Goal: Task Accomplishment & Management: Use online tool/utility

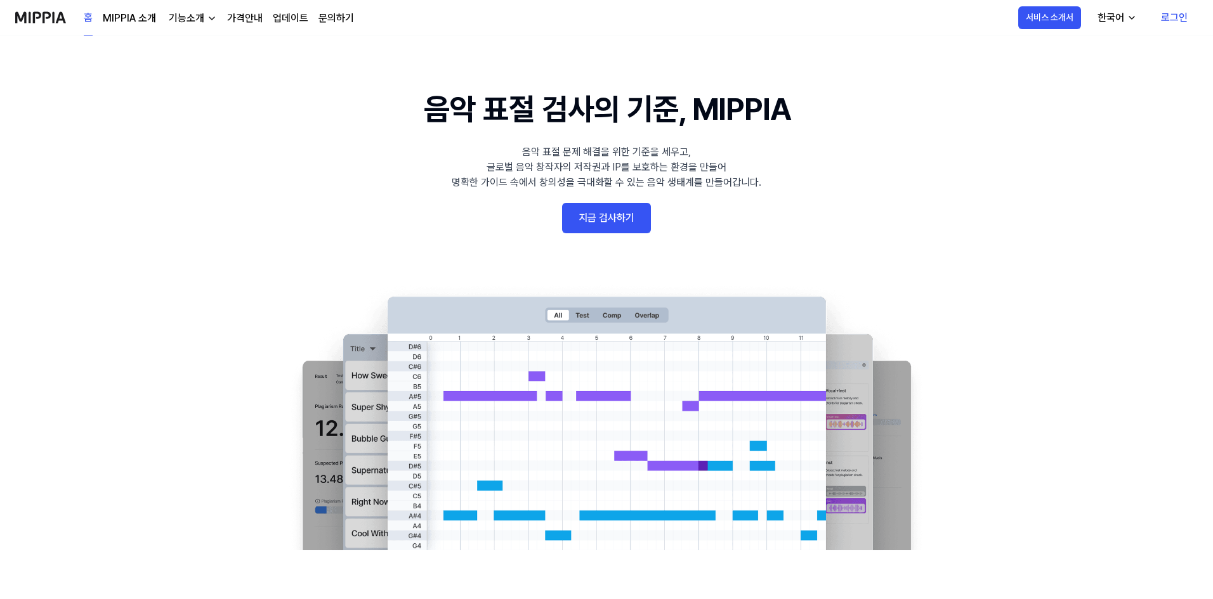
click at [1177, 16] on link "로그인" at bounding box center [1174, 18] width 47 height 36
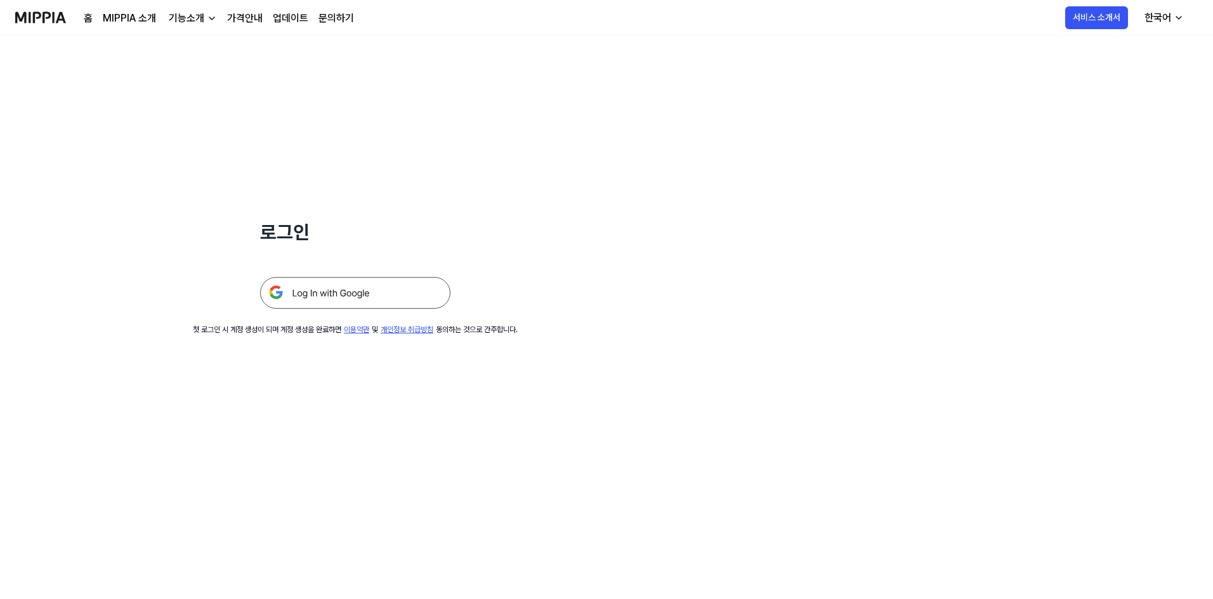
click at [298, 293] on img at bounding box center [355, 293] width 190 height 32
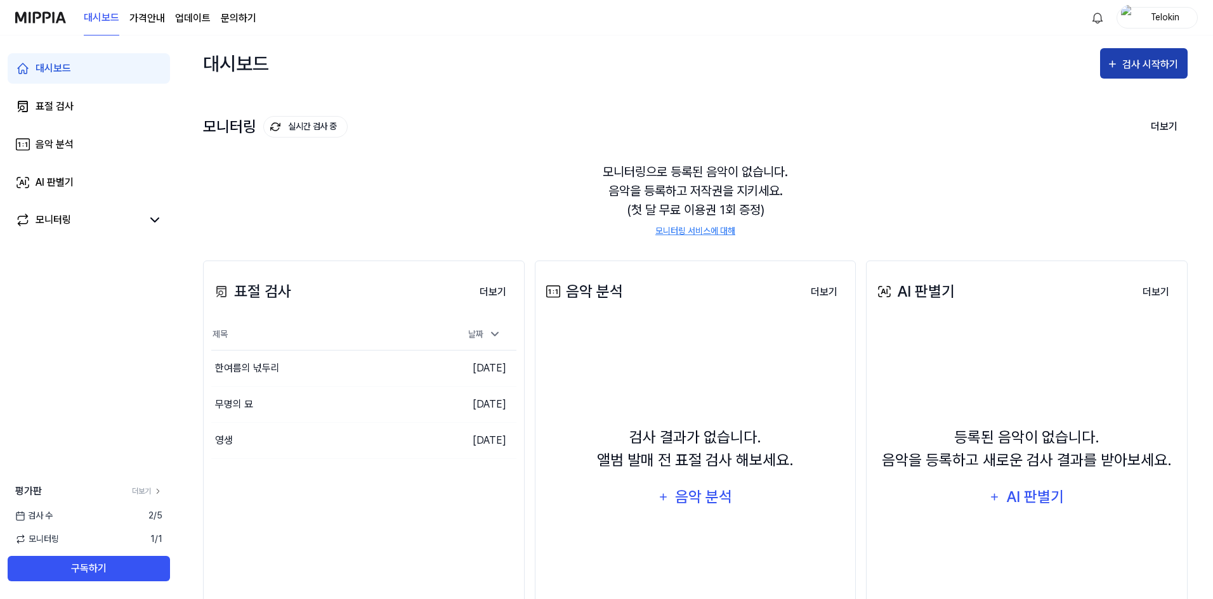
click at [1159, 74] on button "검사 시작하기" at bounding box center [1144, 63] width 88 height 30
click at [963, 118] on div "모니터링 실시간 검사 중 더보기" at bounding box center [695, 127] width 984 height 20
click at [1093, 56] on div "대시보드 검사 시작하기" at bounding box center [695, 64] width 984 height 56
click at [1132, 77] on button "검사 시작하기" at bounding box center [1144, 63] width 88 height 30
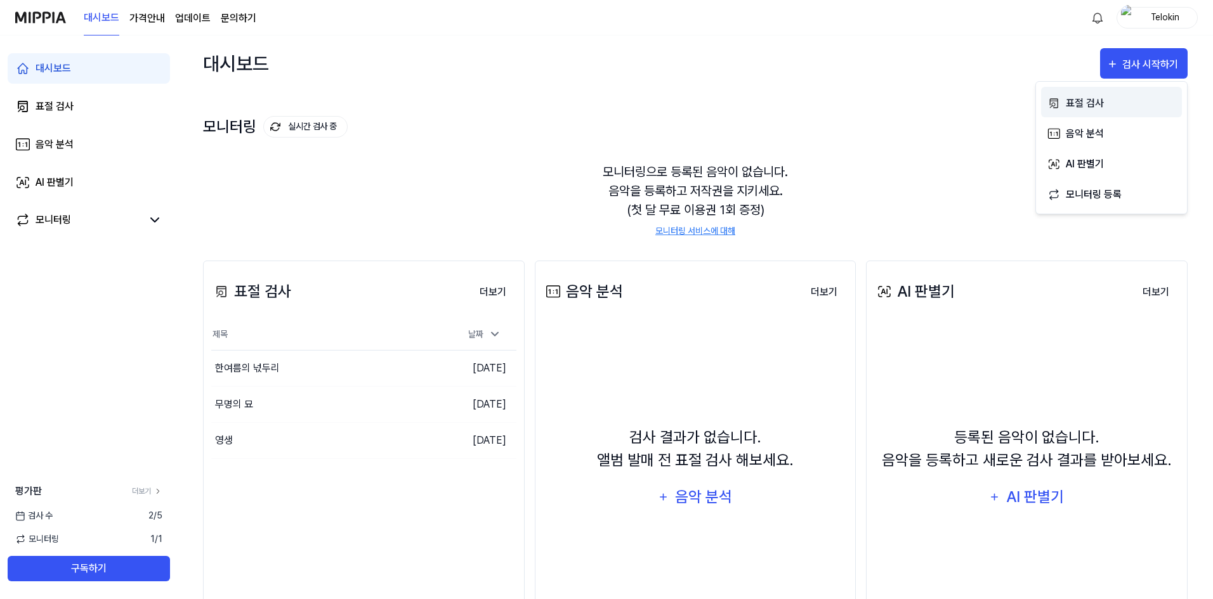
click at [1112, 105] on div "표절 검사" at bounding box center [1121, 103] width 110 height 16
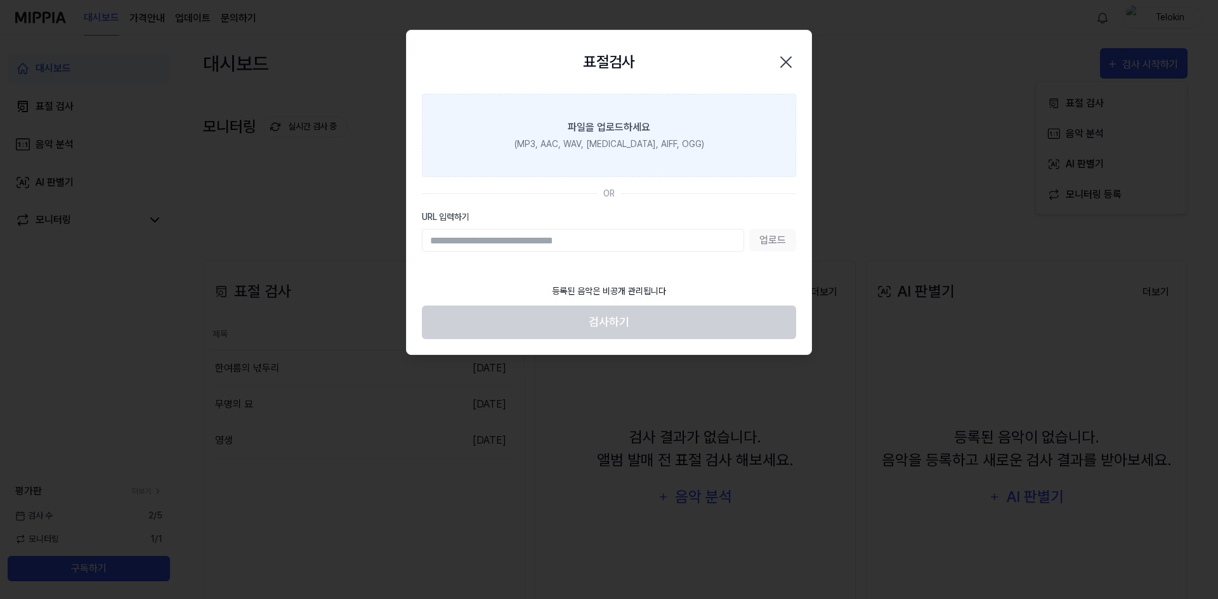
click at [606, 138] on div "(MP3, AAC, WAV, [MEDICAL_DATA], AIFF, OGG)" at bounding box center [609, 144] width 190 height 13
click at [0, 0] on input "파일을 업로드하세요 (MP3, AAC, WAV, [MEDICAL_DATA], AIFF, OGG)" at bounding box center [0, 0] width 0 height 0
click at [651, 152] on label "파일을 업로드하세요 (MP3, AAC, WAV, [MEDICAL_DATA], AIFF, OGG)" at bounding box center [609, 135] width 374 height 83
click at [0, 0] on input "파일을 업로드하세요 (MP3, AAC, WAV, [MEDICAL_DATA], AIFF, OGG)" at bounding box center [0, 0] width 0 height 0
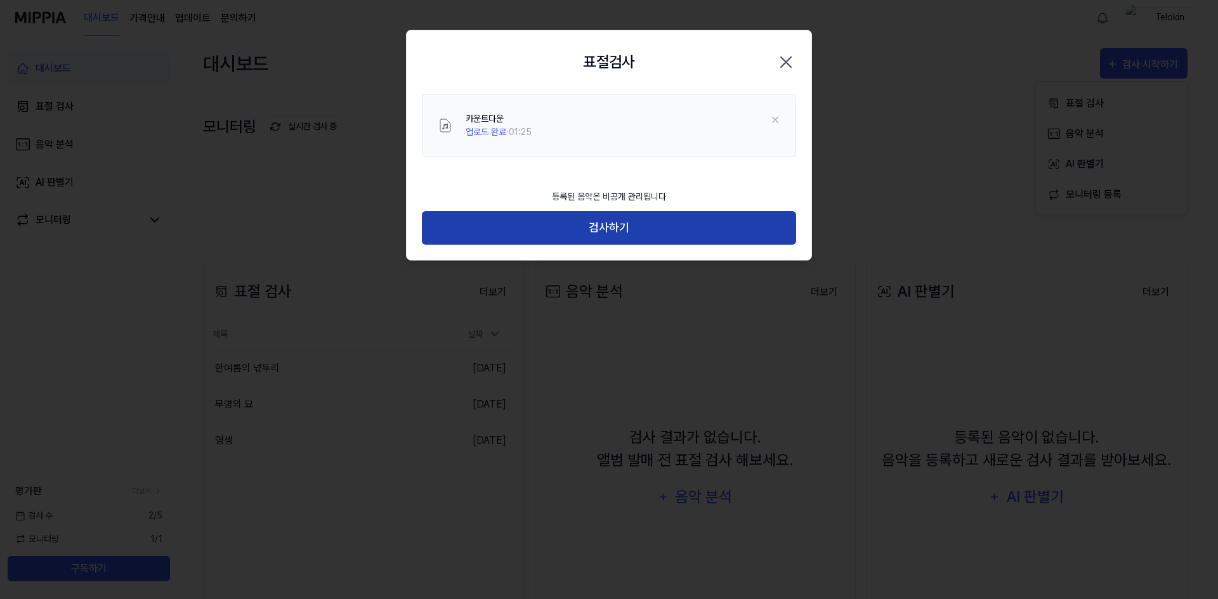
click at [615, 223] on button "검사하기" at bounding box center [609, 228] width 374 height 34
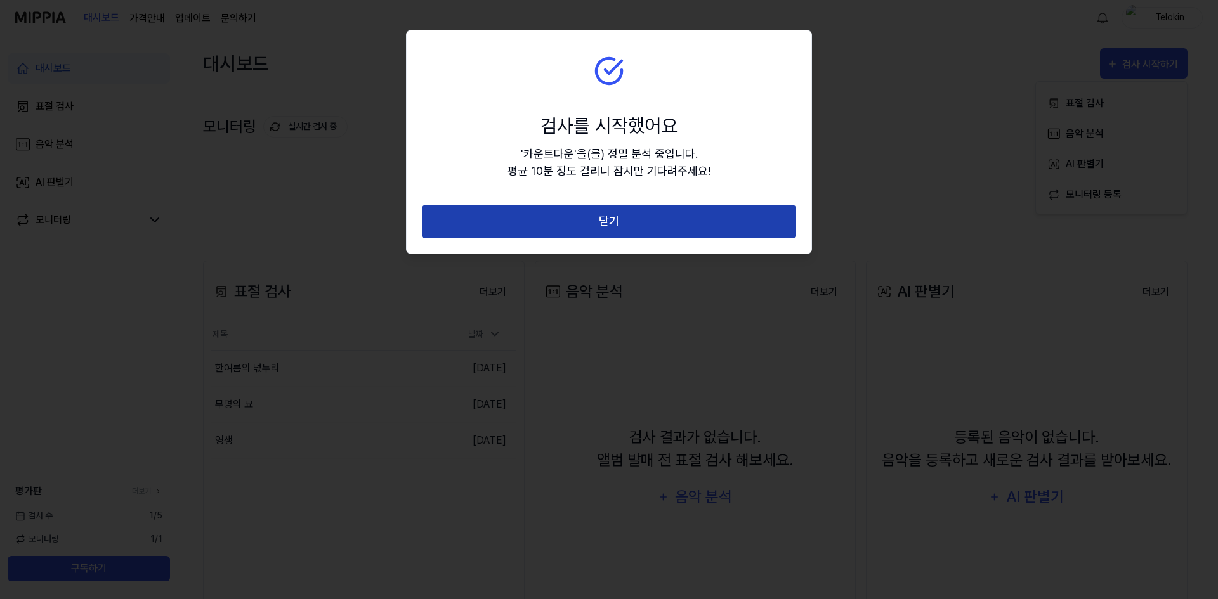
click at [615, 223] on button "닫기" at bounding box center [609, 222] width 374 height 34
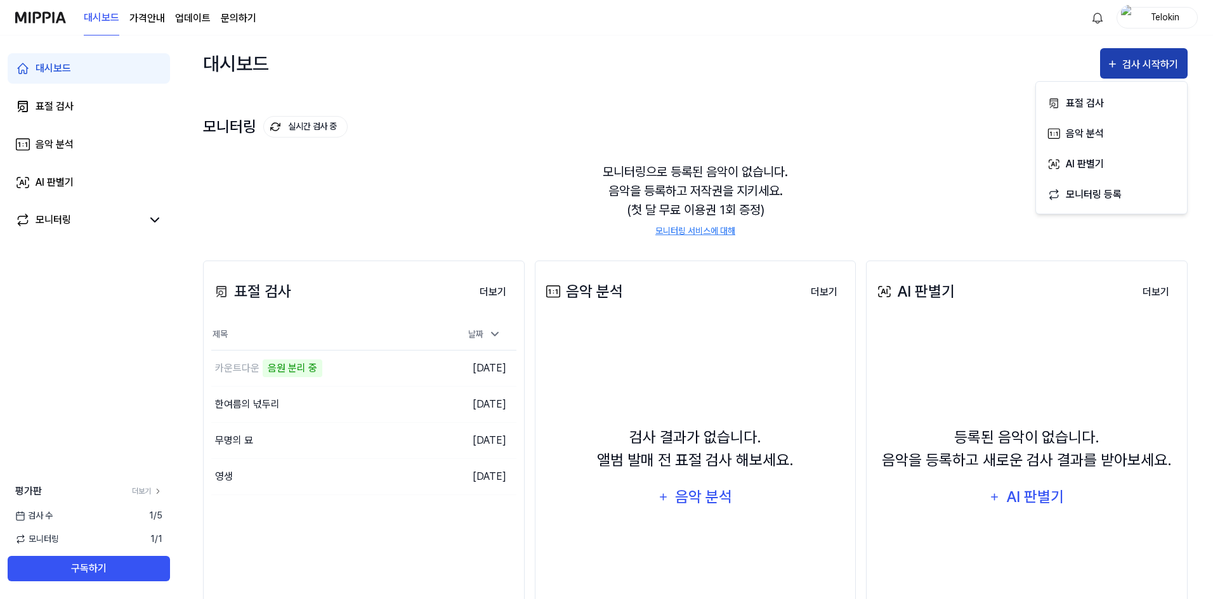
click at [1114, 63] on icon "button" at bounding box center [1112, 63] width 12 height 15
click at [1151, 69] on div "검사 시작하기" at bounding box center [1151, 64] width 59 height 16
click at [1119, 101] on div "표절 검사" at bounding box center [1121, 103] width 110 height 16
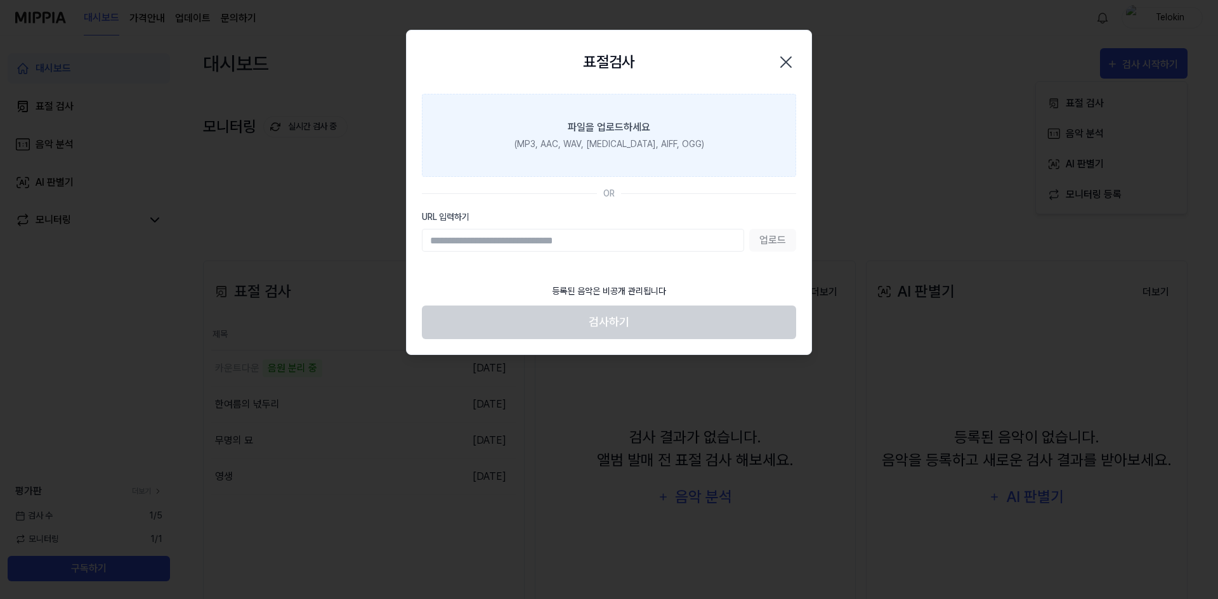
click at [641, 144] on div "(MP3, AAC, WAV, [MEDICAL_DATA], AIFF, OGG)" at bounding box center [609, 144] width 190 height 13
click at [0, 0] on input "파일을 업로드하세요 (MP3, AAC, WAV, [MEDICAL_DATA], AIFF, OGG)" at bounding box center [0, 0] width 0 height 0
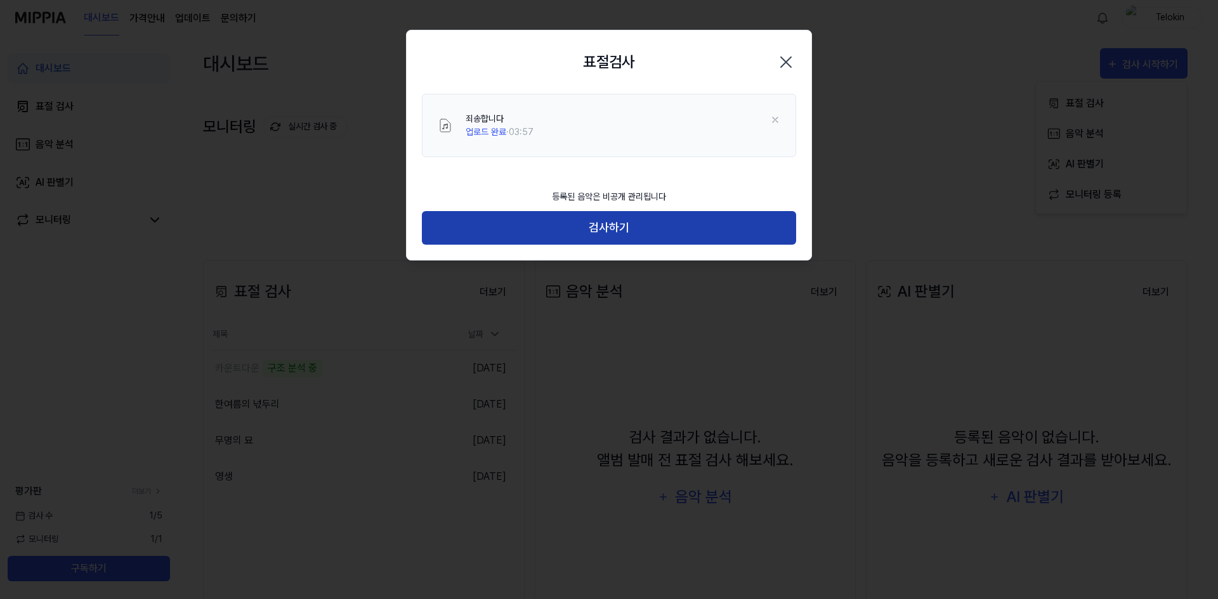
click at [620, 224] on button "검사하기" at bounding box center [609, 228] width 374 height 34
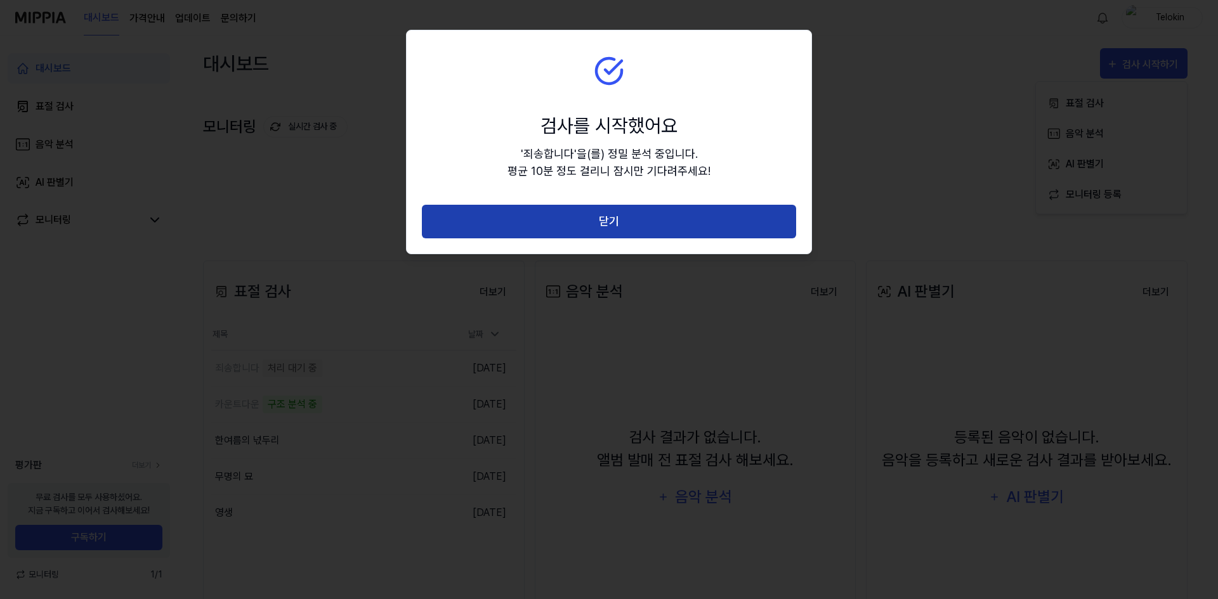
click at [659, 206] on button "닫기" at bounding box center [609, 222] width 374 height 34
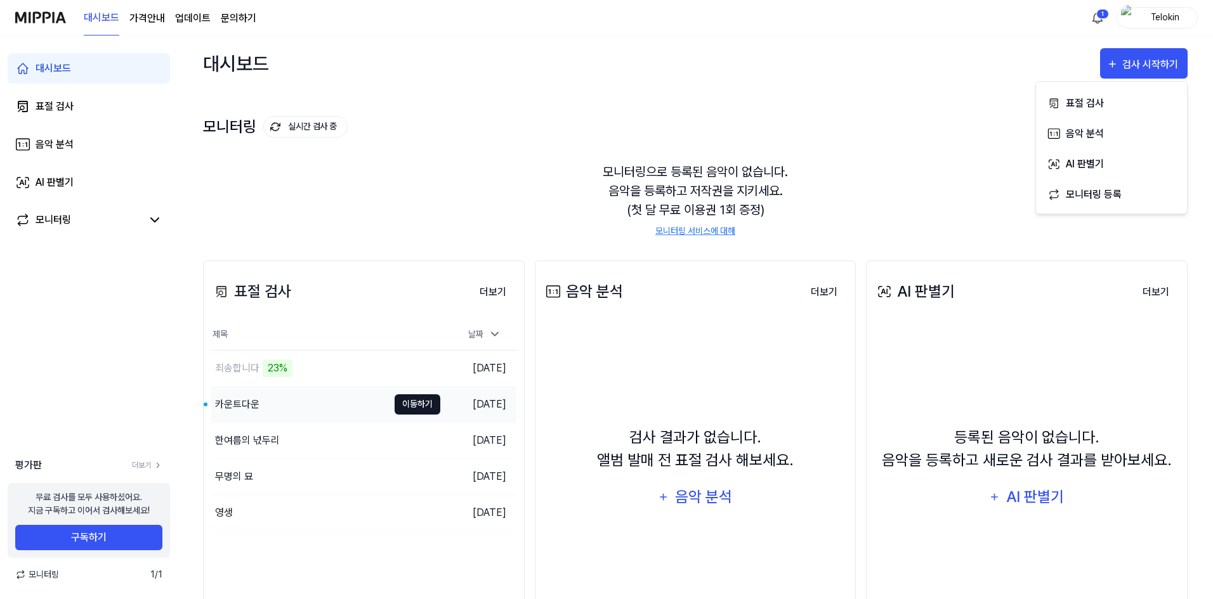
click at [434, 404] on button "이동하기" at bounding box center [418, 405] width 46 height 20
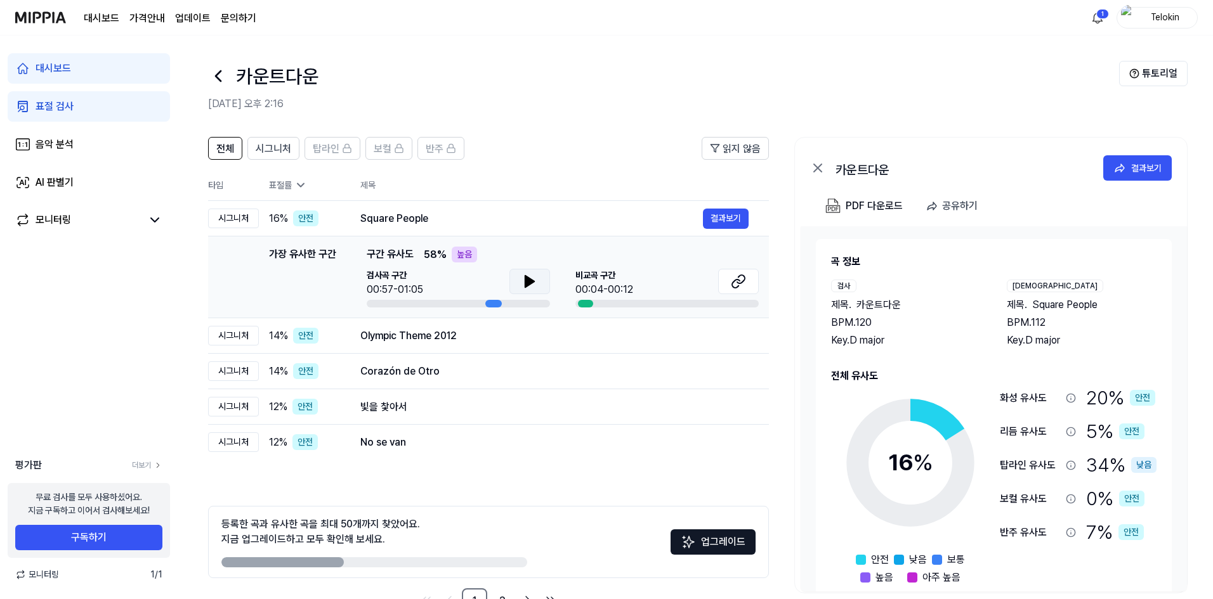
click at [536, 285] on icon at bounding box center [529, 281] width 15 height 15
click at [733, 287] on icon at bounding box center [736, 284] width 8 height 8
click at [530, 344] on div "Olympic Theme 2012 결과보기" at bounding box center [554, 336] width 388 height 20
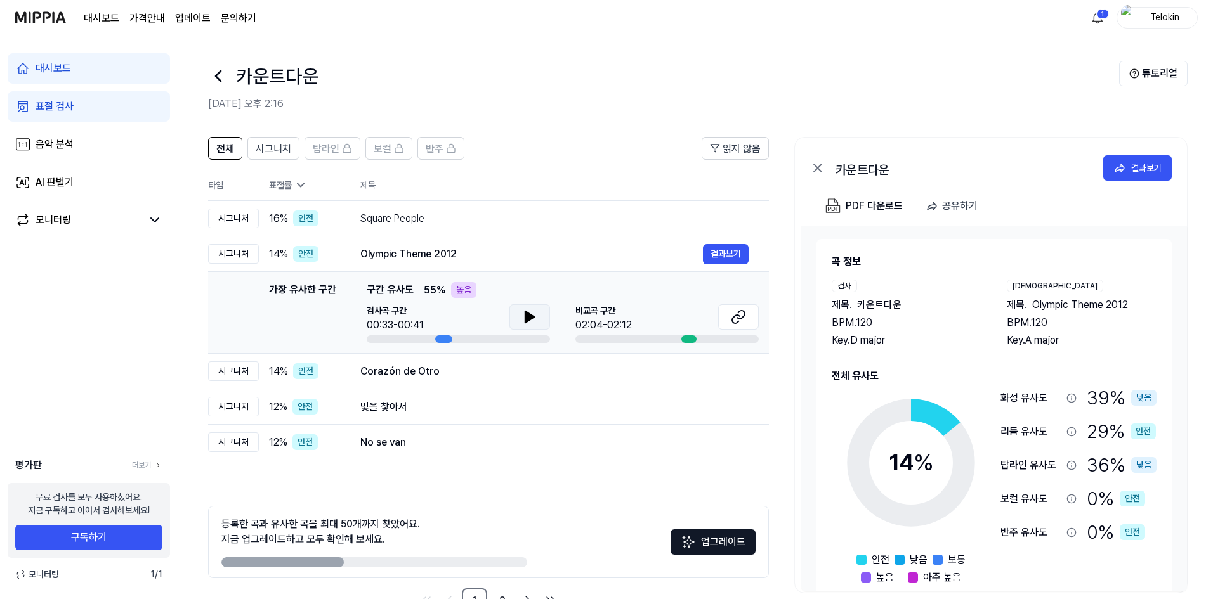
click at [509, 319] on button at bounding box center [529, 316] width 41 height 25
click at [757, 317] on button at bounding box center [738, 316] width 41 height 25
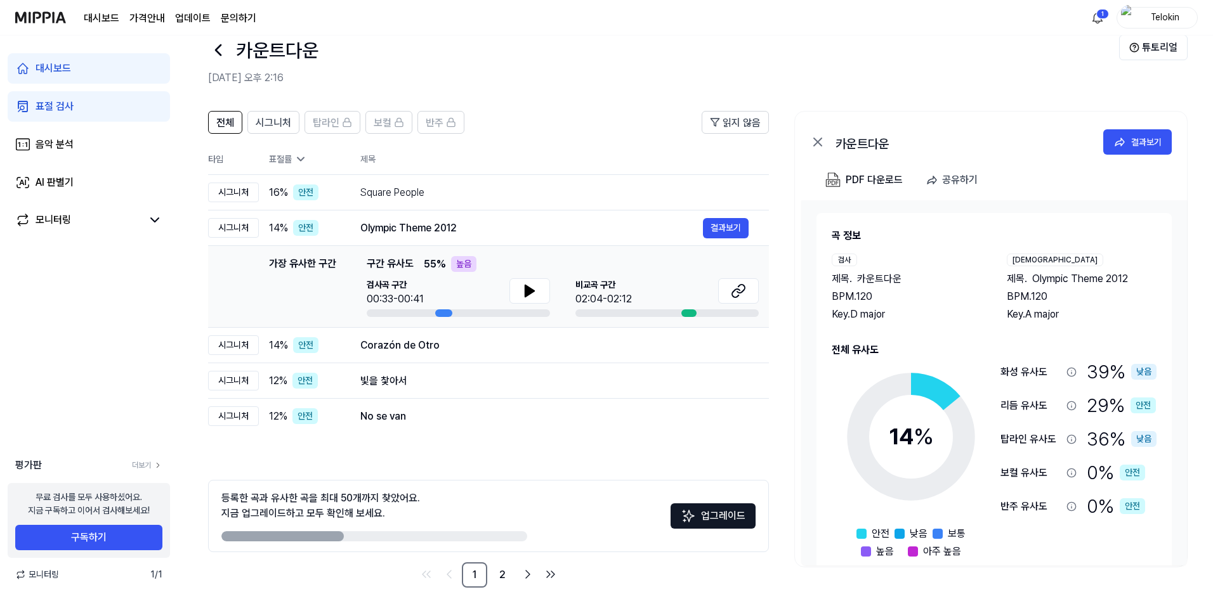
scroll to position [40, 0]
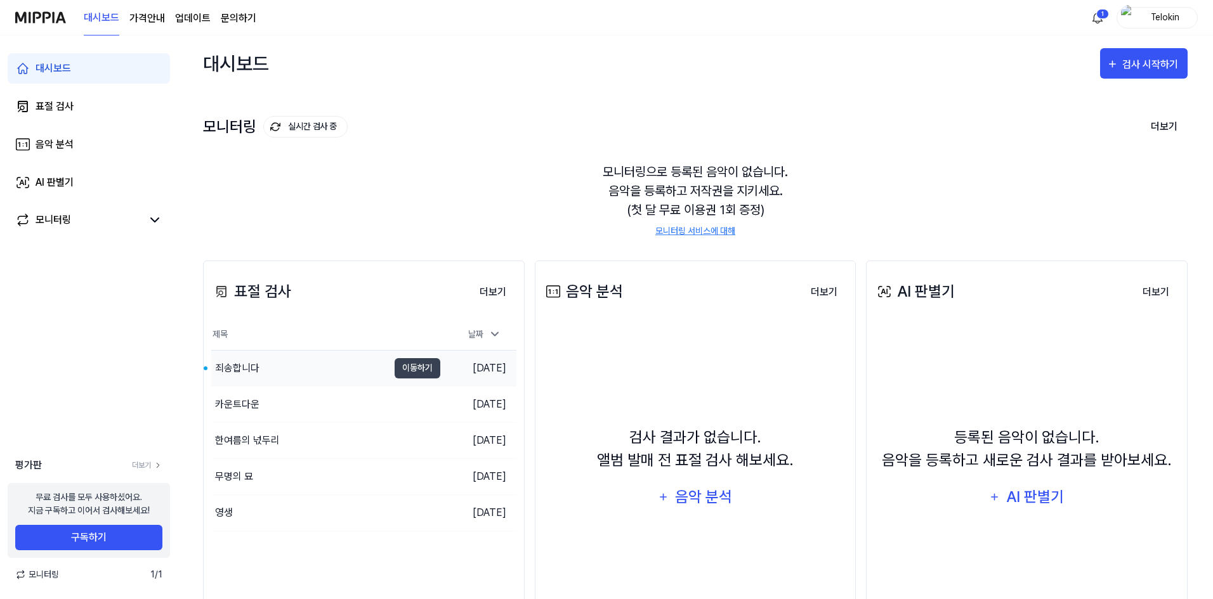
click at [291, 353] on div "죄송합니다" at bounding box center [299, 369] width 177 height 36
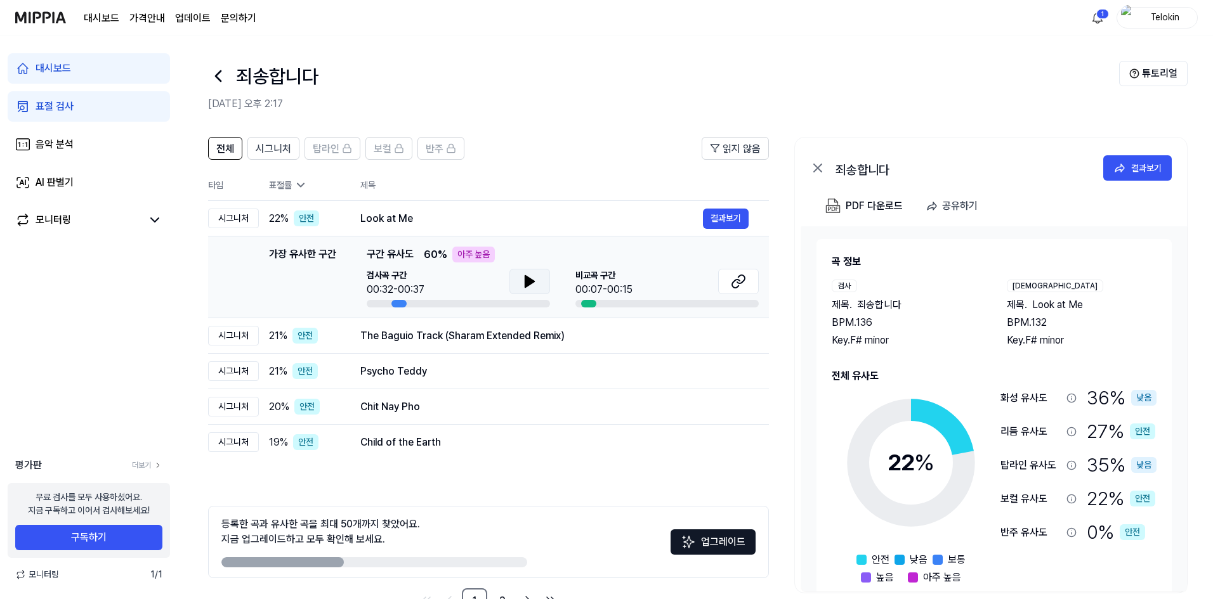
click at [537, 276] on button at bounding box center [529, 281] width 41 height 25
click at [729, 296] on link at bounding box center [738, 283] width 41 height 29
click at [480, 327] on div "The Baguio Track (Sharam Extended Remix) 결과보기" at bounding box center [554, 336] width 388 height 20
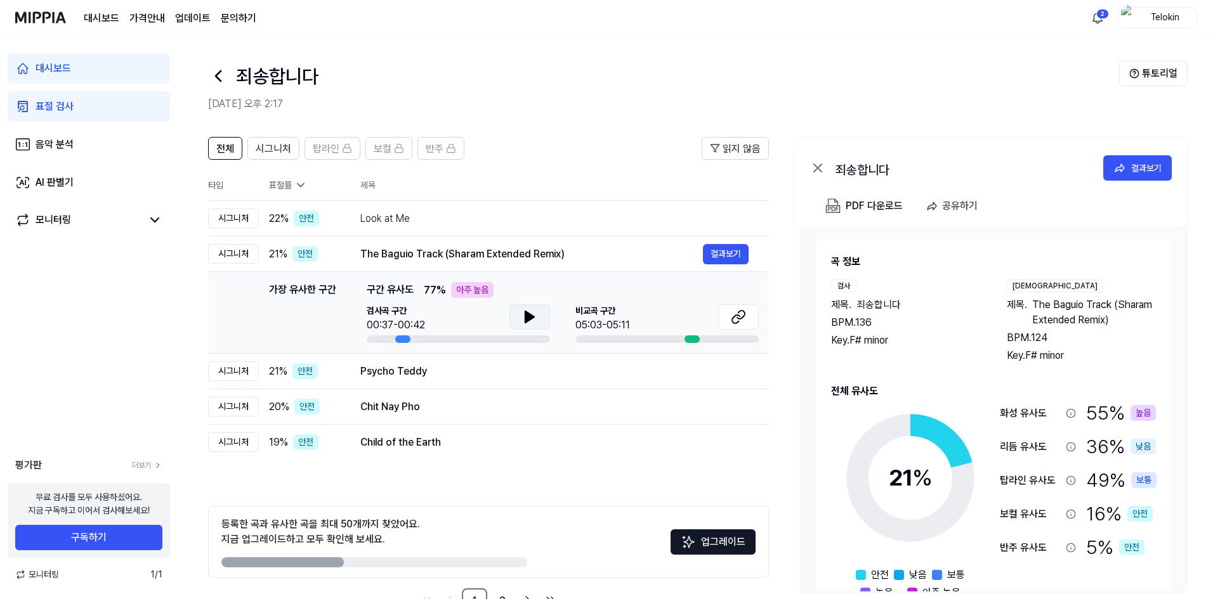
click at [546, 308] on button at bounding box center [529, 316] width 41 height 25
click at [739, 316] on icon at bounding box center [736, 319] width 8 height 8
click at [505, 376] on div "Psycho Teddy" at bounding box center [531, 371] width 343 height 15
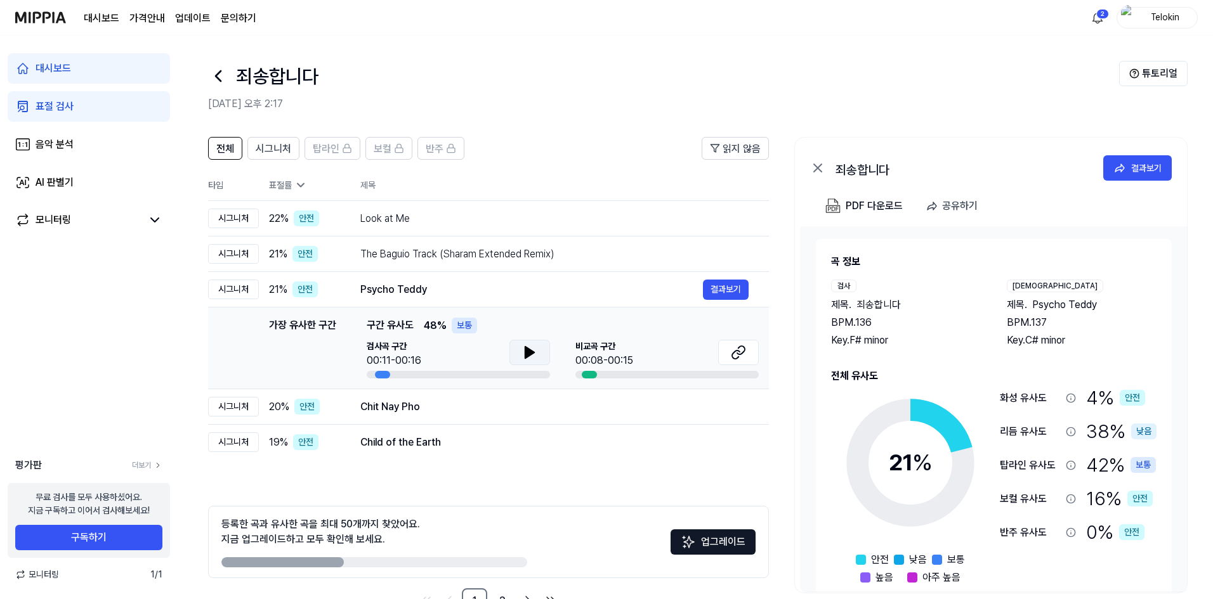
click at [539, 346] on button at bounding box center [529, 352] width 41 height 25
click at [735, 350] on icon at bounding box center [738, 352] width 15 height 15
click at [511, 419] on td "Chit Nay Pho 결과보기" at bounding box center [554, 407] width 429 height 36
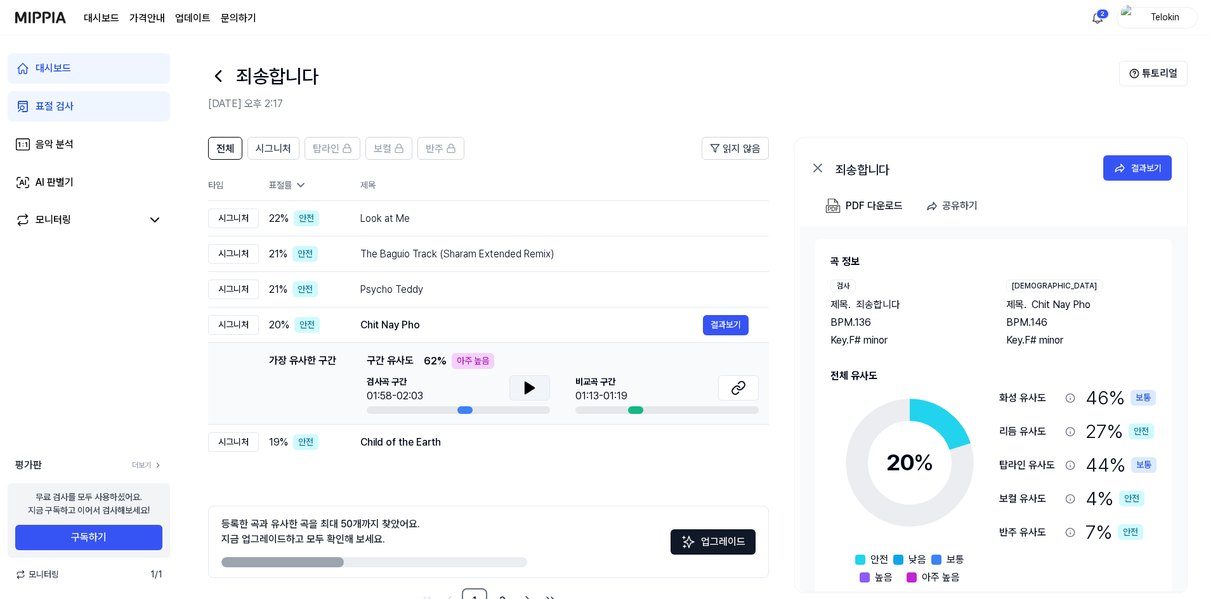
click at [537, 386] on icon at bounding box center [529, 388] width 15 height 15
click at [629, 431] on td "Child of the Earth 결과보기" at bounding box center [554, 443] width 429 height 36
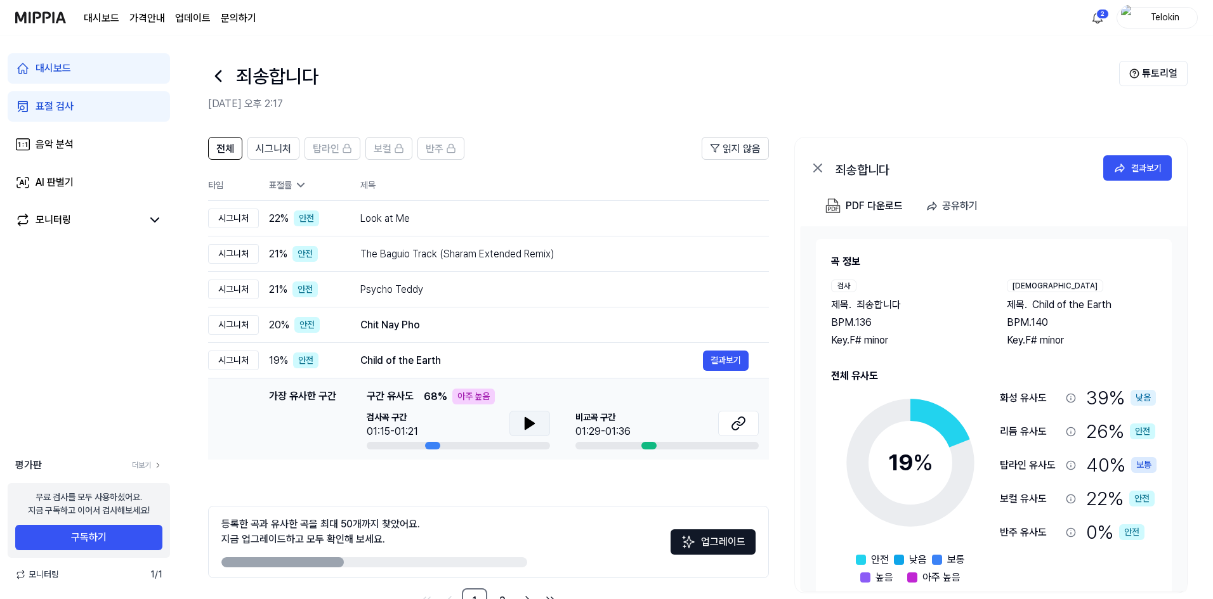
click at [509, 416] on button at bounding box center [529, 423] width 41 height 25
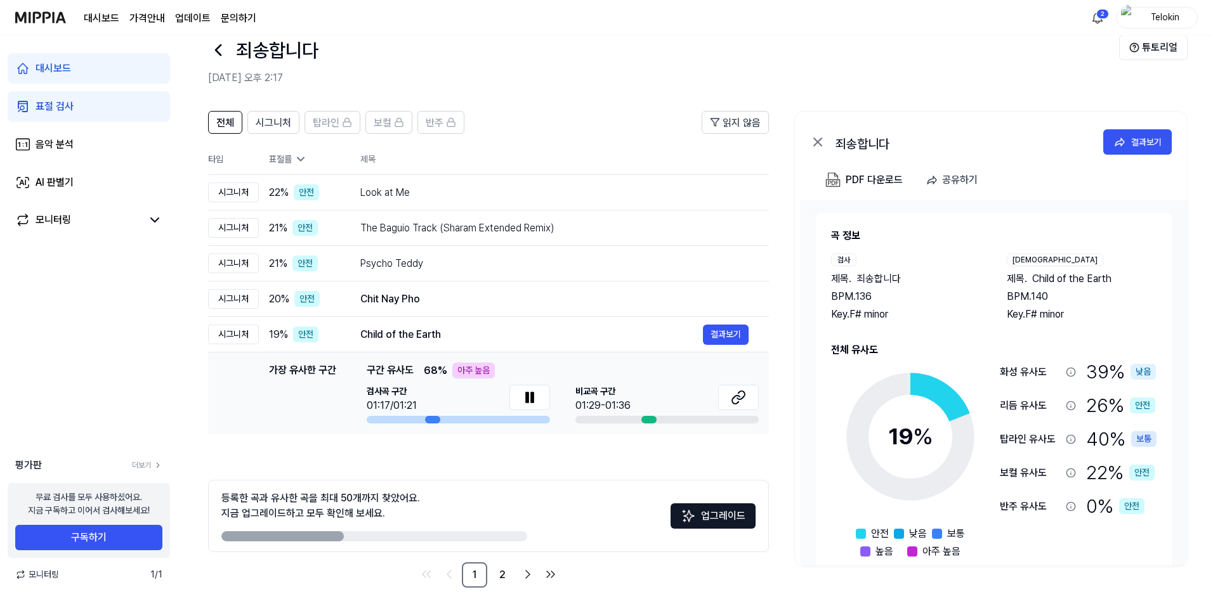
scroll to position [40, 0]
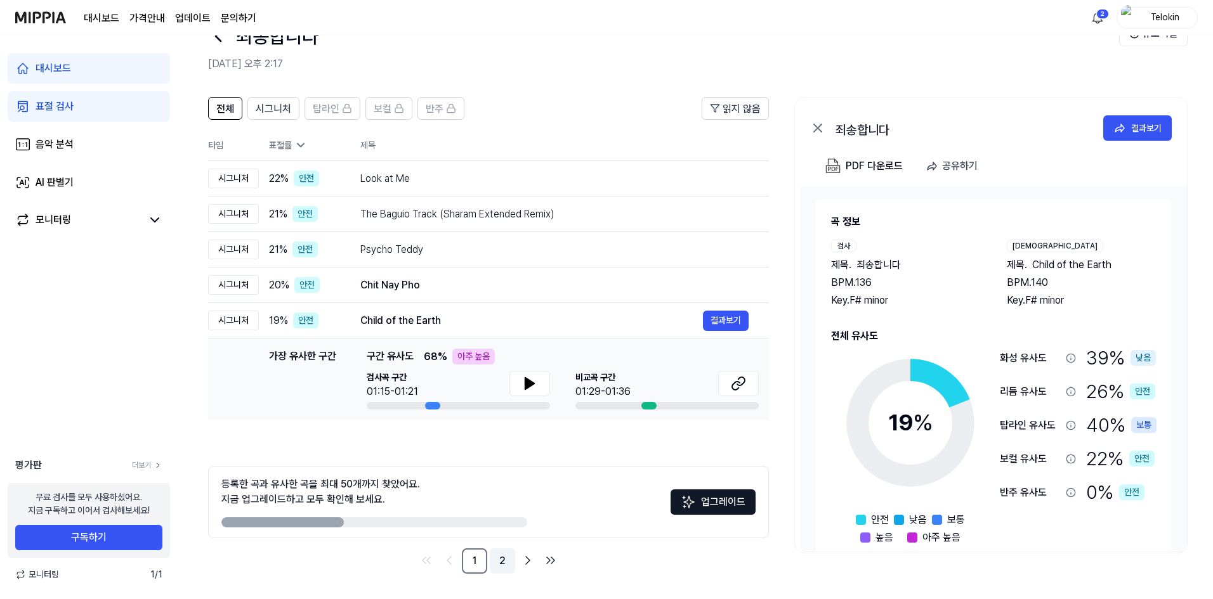
click at [503, 557] on link "2" at bounding box center [502, 561] width 25 height 25
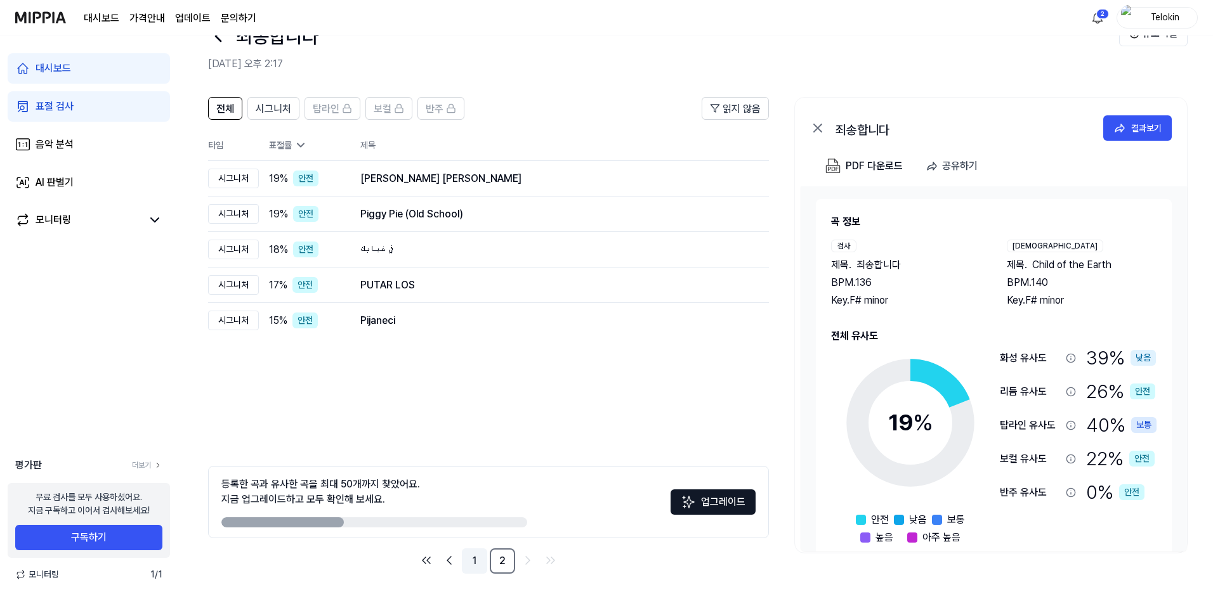
click at [474, 559] on link "1" at bounding box center [474, 561] width 25 height 25
